Goal: Task Accomplishment & Management: Use online tool/utility

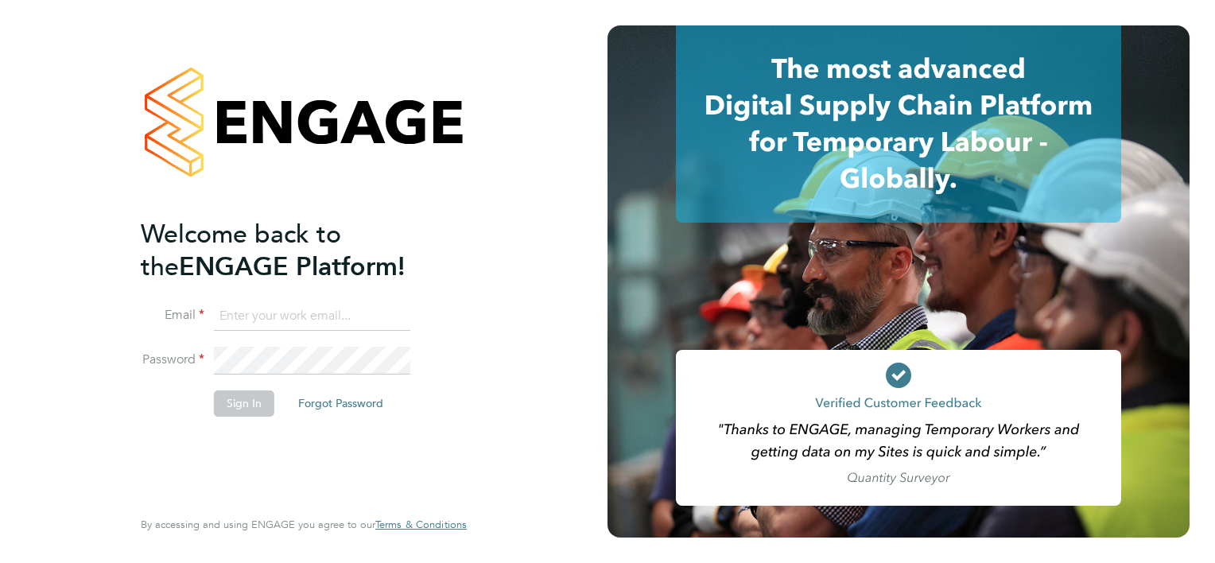
type input "[PERSON_NAME][EMAIL_ADDRESS][PERSON_NAME][DOMAIN_NAME]"
drag, startPoint x: 1062, startPoint y: 282, endPoint x: 464, endPoint y: 340, distance: 600.2
click at [1063, 280] on div at bounding box center [899, 281] width 582 height 512
click at [236, 410] on button "Sign In" at bounding box center [244, 402] width 60 height 25
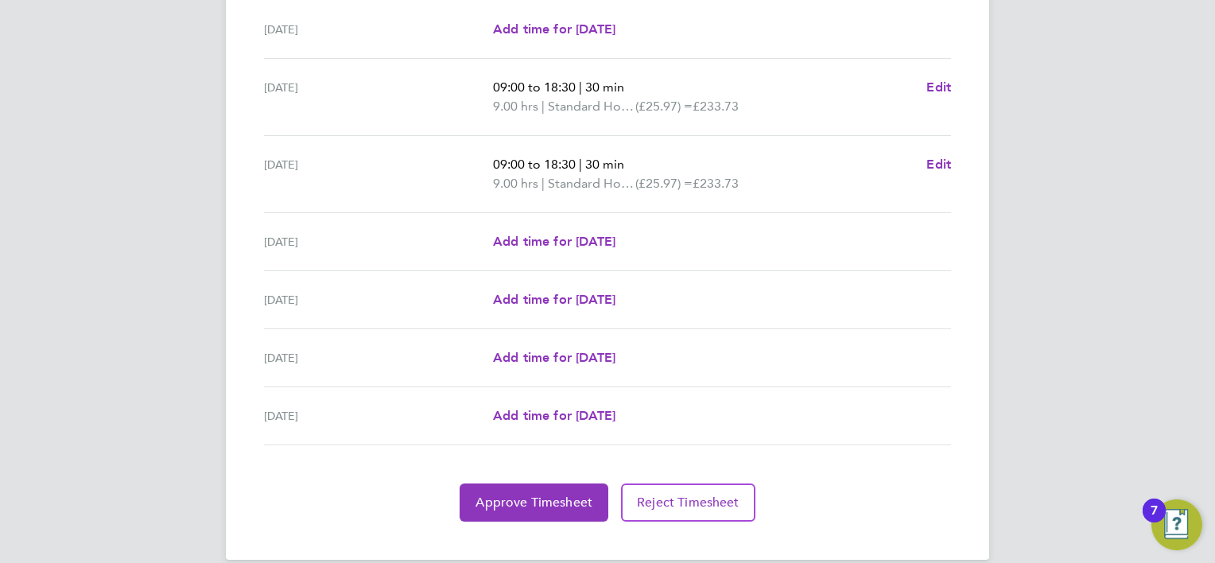
scroll to position [526, 0]
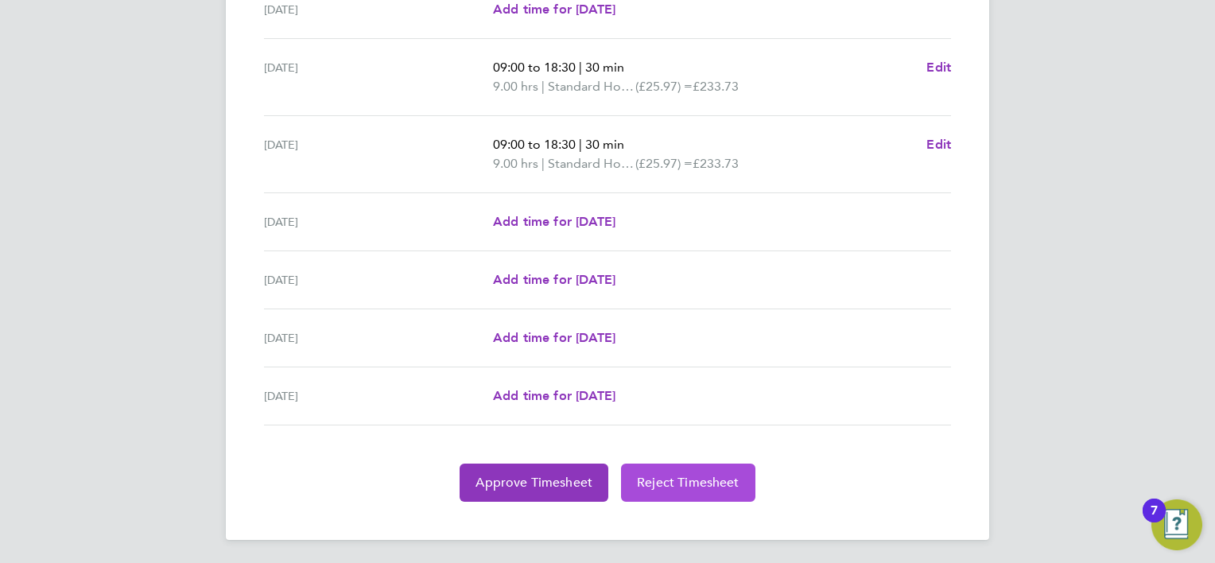
click at [712, 486] on span "Reject Timesheet" at bounding box center [688, 483] width 103 height 16
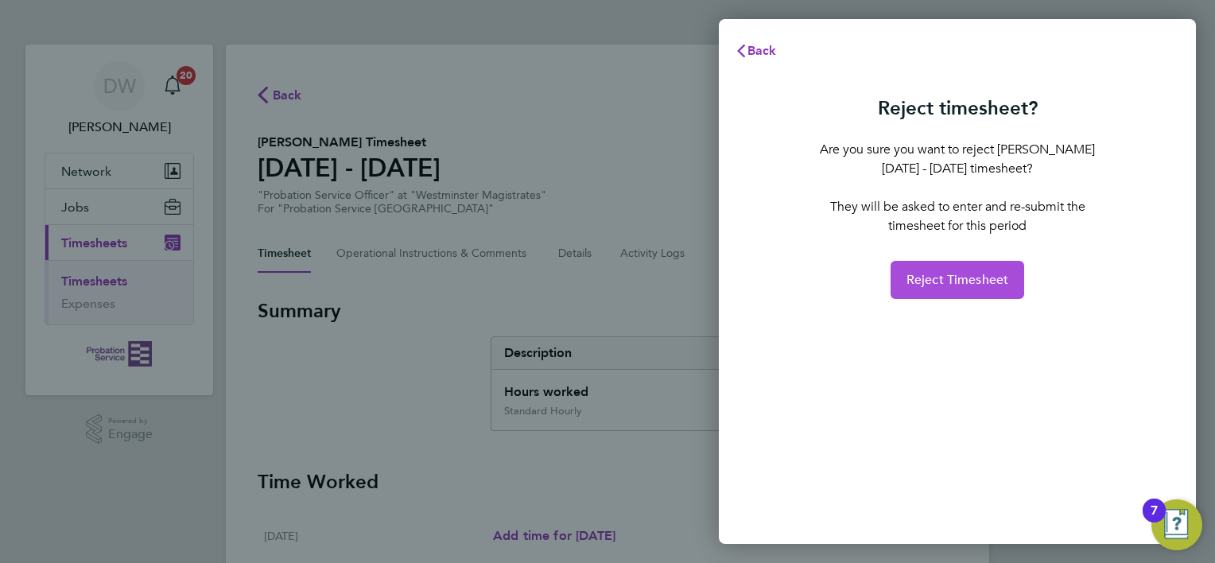
click at [964, 287] on button "Reject Timesheet" at bounding box center [958, 280] width 134 height 38
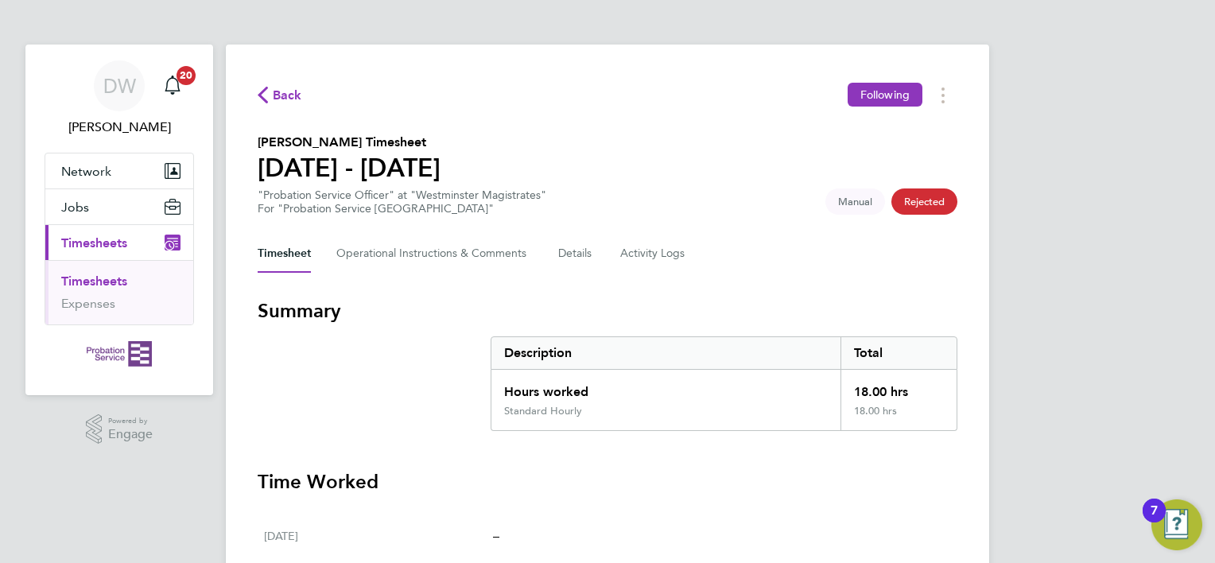
drag, startPoint x: 1106, startPoint y: 192, endPoint x: 1106, endPoint y: 181, distance: 11.9
click at [1106, 192] on div "DW Delroy Williams Notifications 20 Applications: Network Sites Jobs Placements…" at bounding box center [607, 508] width 1215 height 1016
